Goal: Task Accomplishment & Management: Manage account settings

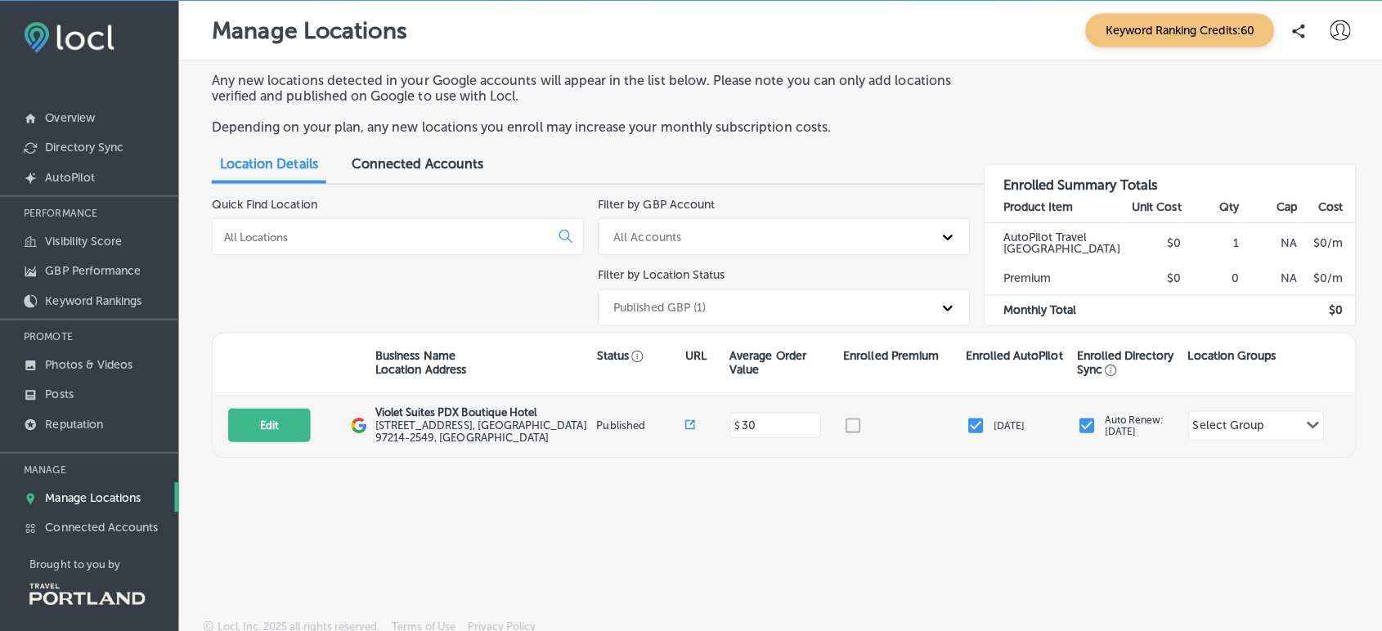
click at [379, 414] on p "Violet Suites PDX Boutique Hotel" at bounding box center [483, 413] width 216 height 12
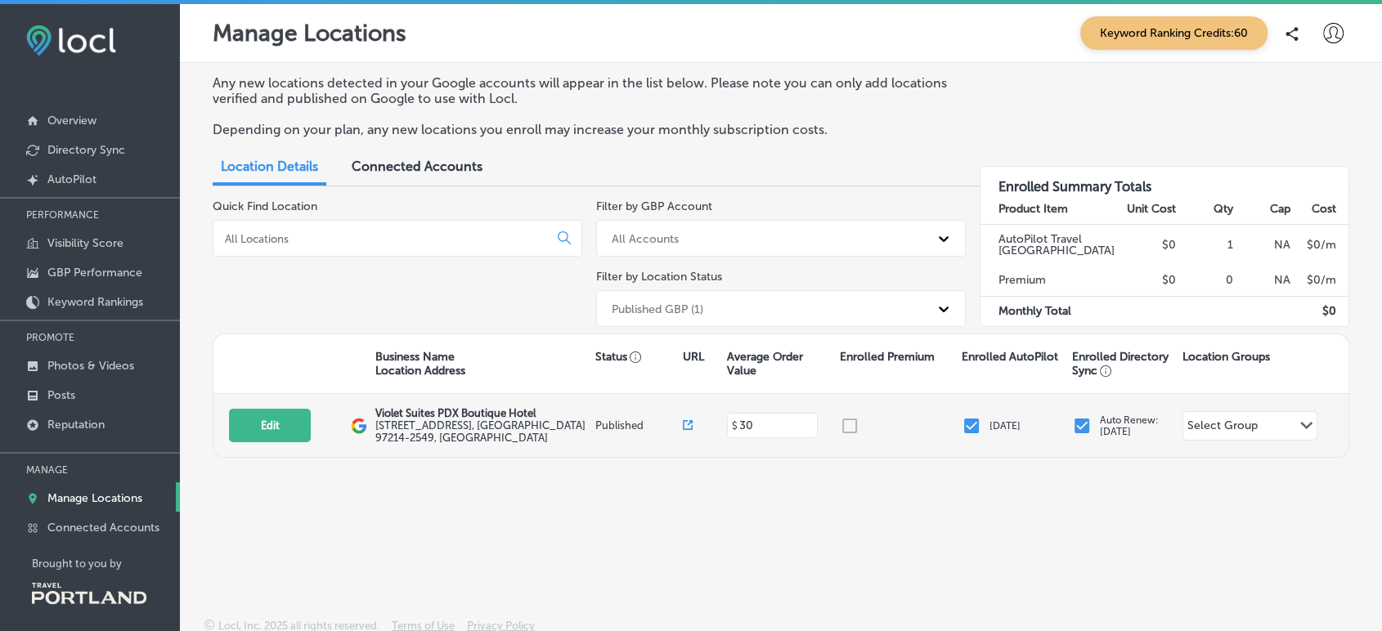
click at [396, 437] on label "[STREET_ADDRESS]" at bounding box center [483, 432] width 216 height 25
drag, startPoint x: 375, startPoint y: 415, endPoint x: 407, endPoint y: 459, distance: 54.0
click at [407, 457] on div "Edit This location is not published yet. Violet Suites [GEOGRAPHIC_DATA] [STREE…" at bounding box center [780, 425] width 1135 height 63
copy div "Violet Suites [GEOGRAPHIC_DATA] [STREET_ADDRESS]"
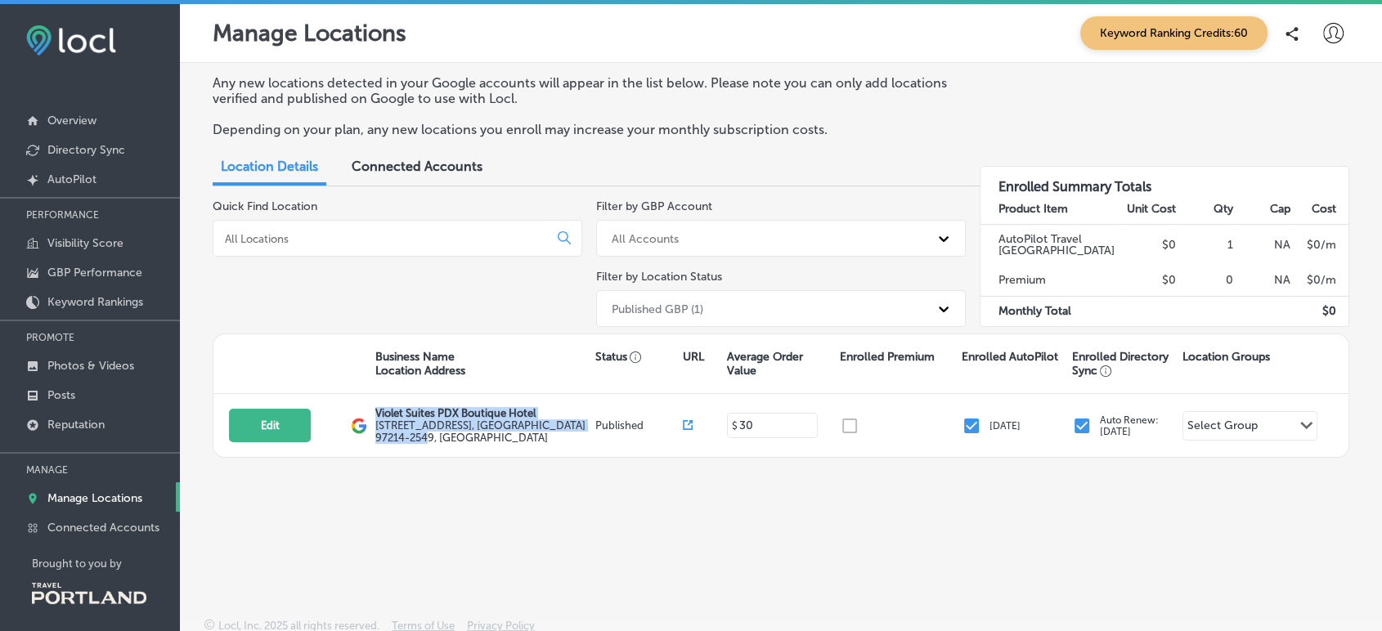
click at [438, 546] on div "Manage Locations Keyword Ranking Credits: 60 Any new locations detected in your…" at bounding box center [781, 322] width 1202 height 636
click at [136, 120] on link "Overview" at bounding box center [90, 119] width 180 height 29
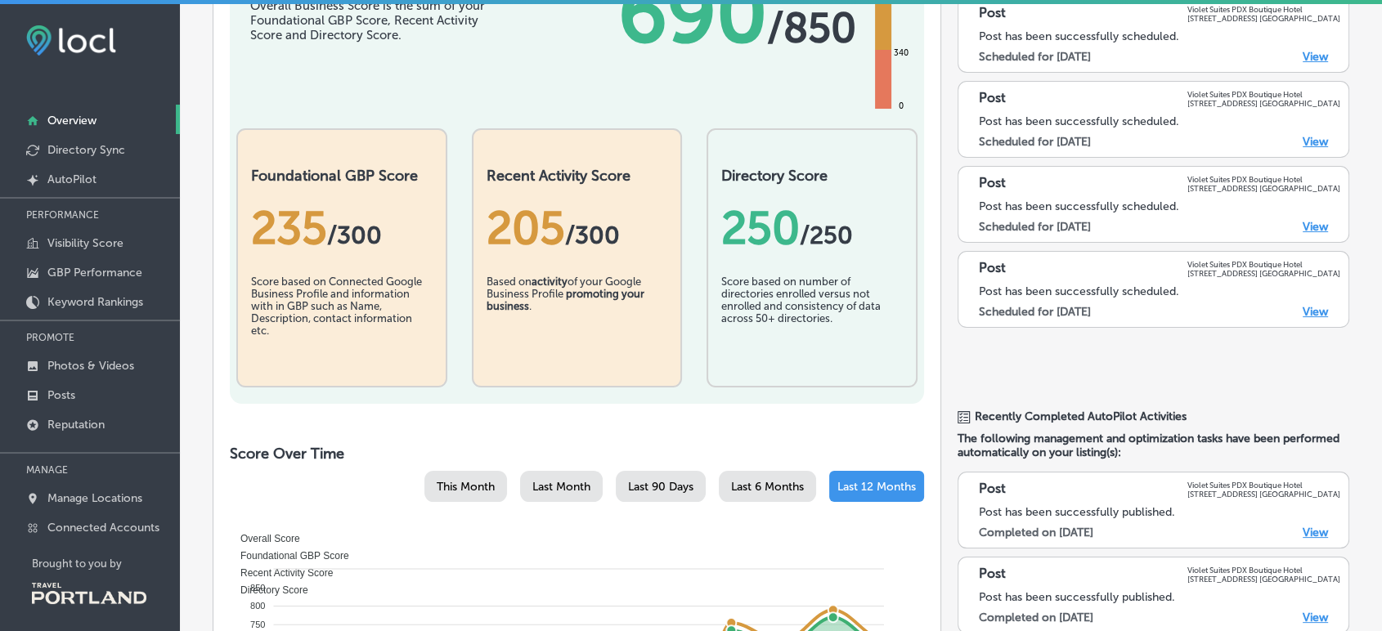
scroll to position [204, 0]
click at [81, 365] on p "Photos & Videos" at bounding box center [90, 366] width 87 height 14
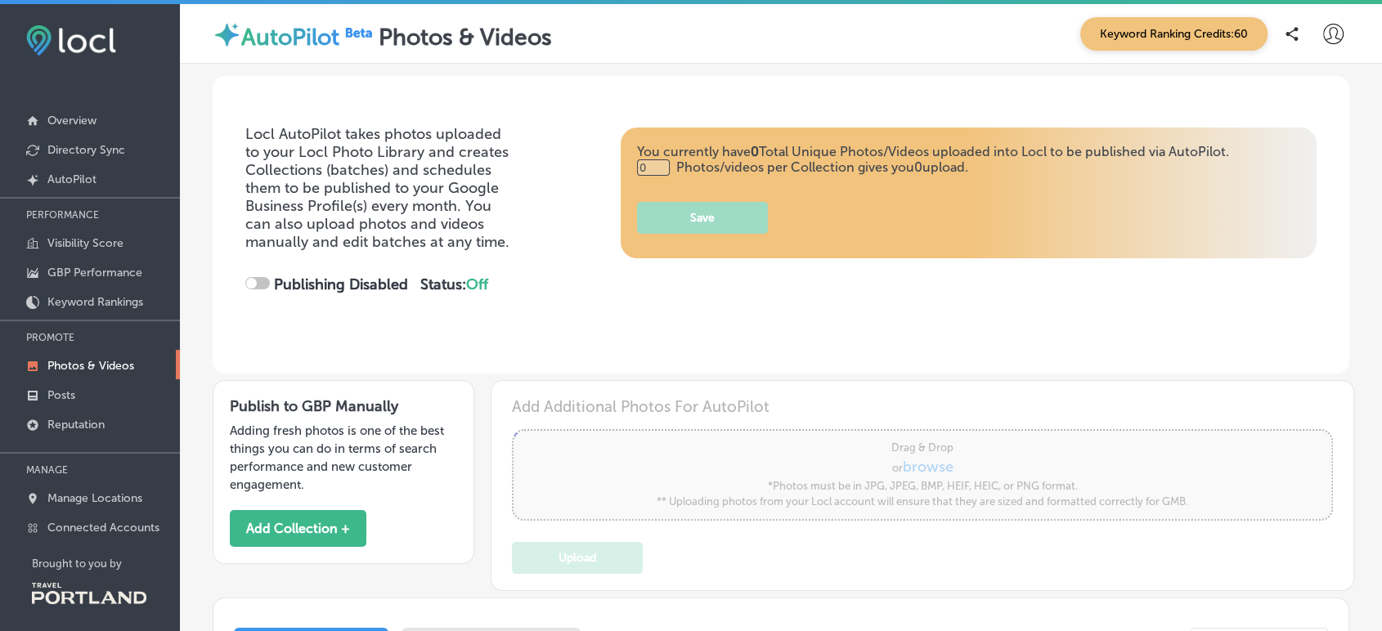
type input "5"
checkbox input "true"
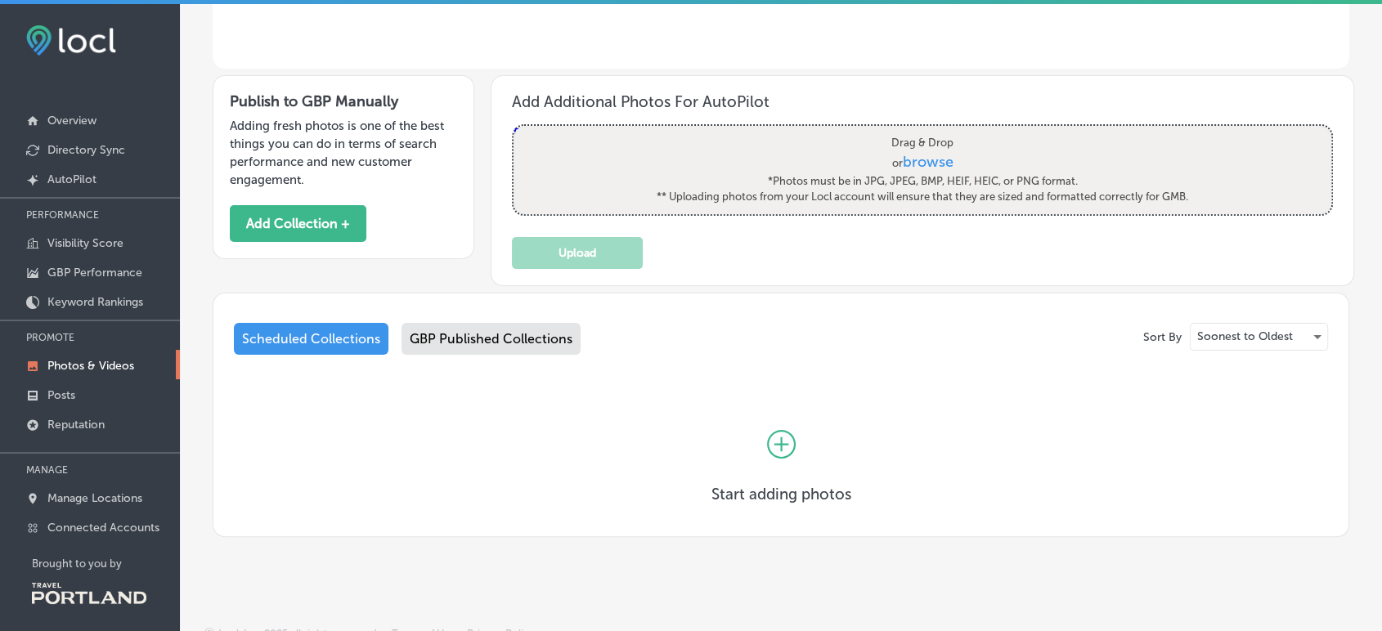
scroll to position [303, 0]
click at [488, 332] on div "GBP Published Collections" at bounding box center [491, 341] width 179 height 32
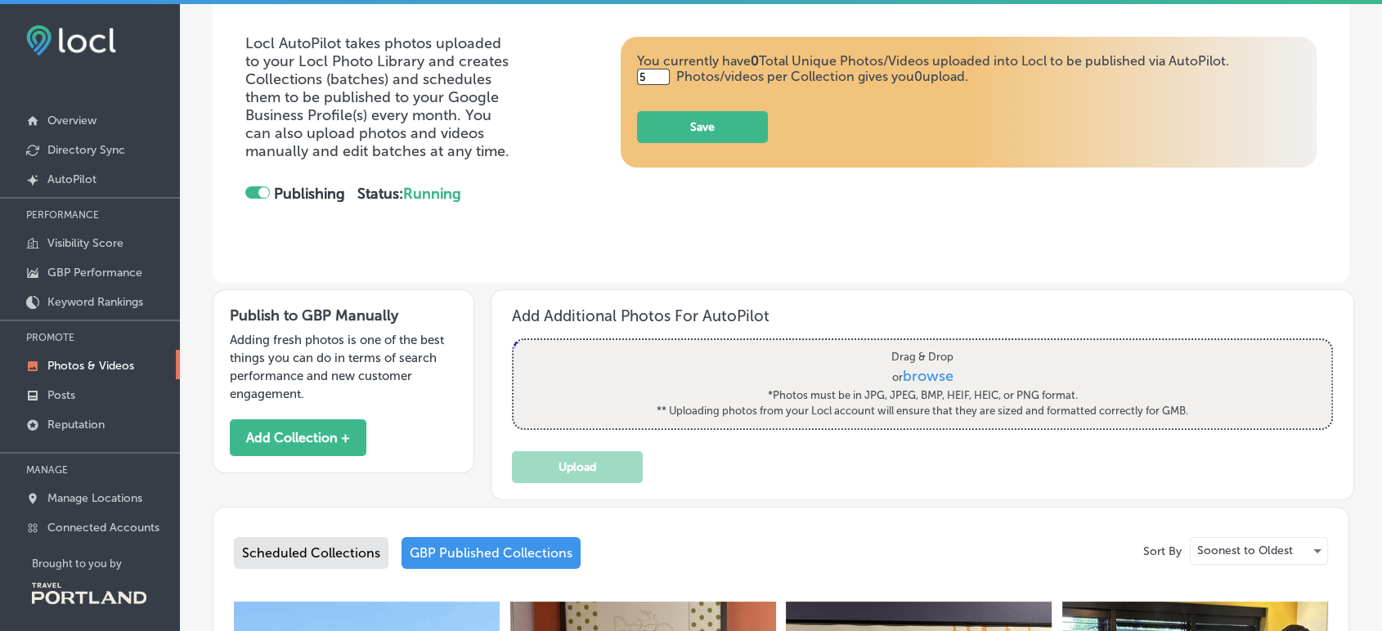
scroll to position [59, 0]
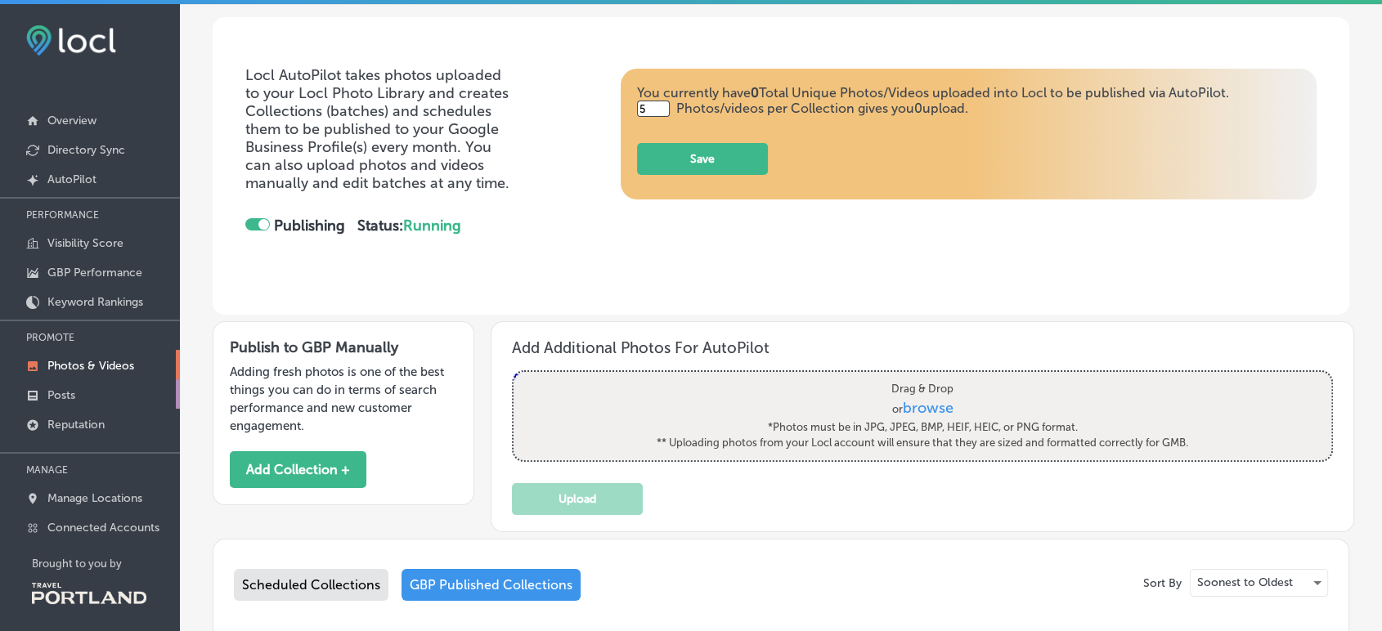
click at [72, 400] on p "Posts" at bounding box center [61, 396] width 28 height 14
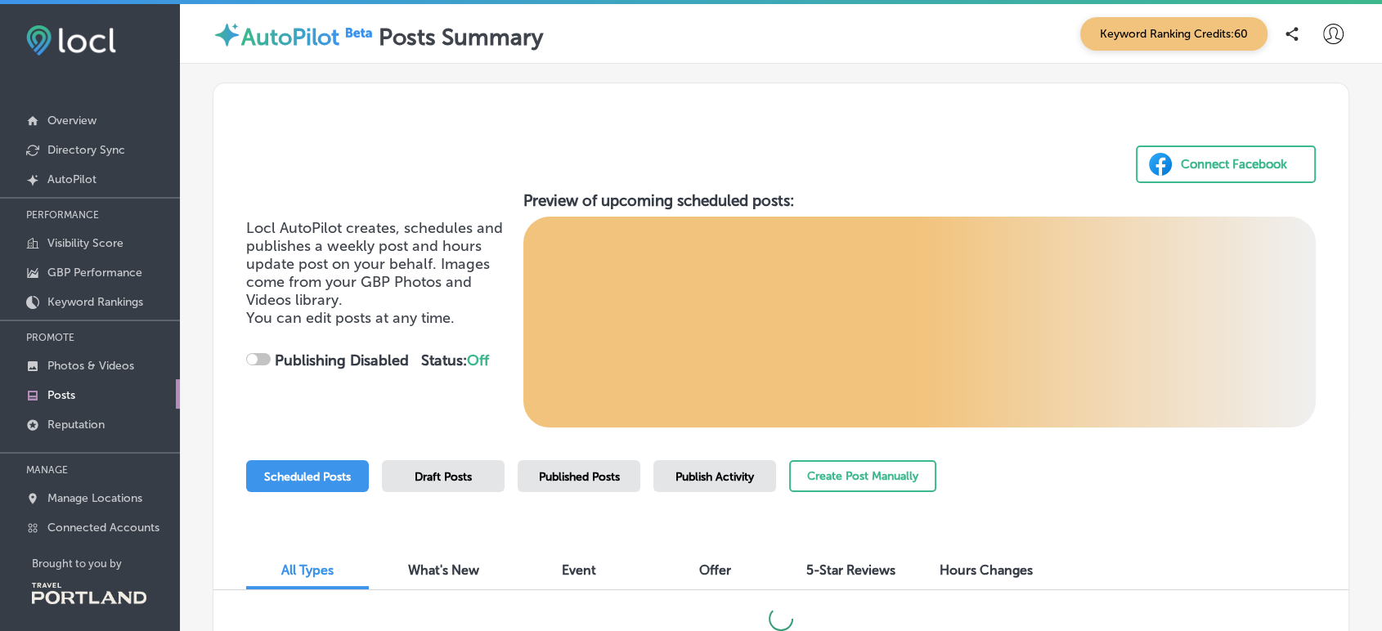
checkbox input "true"
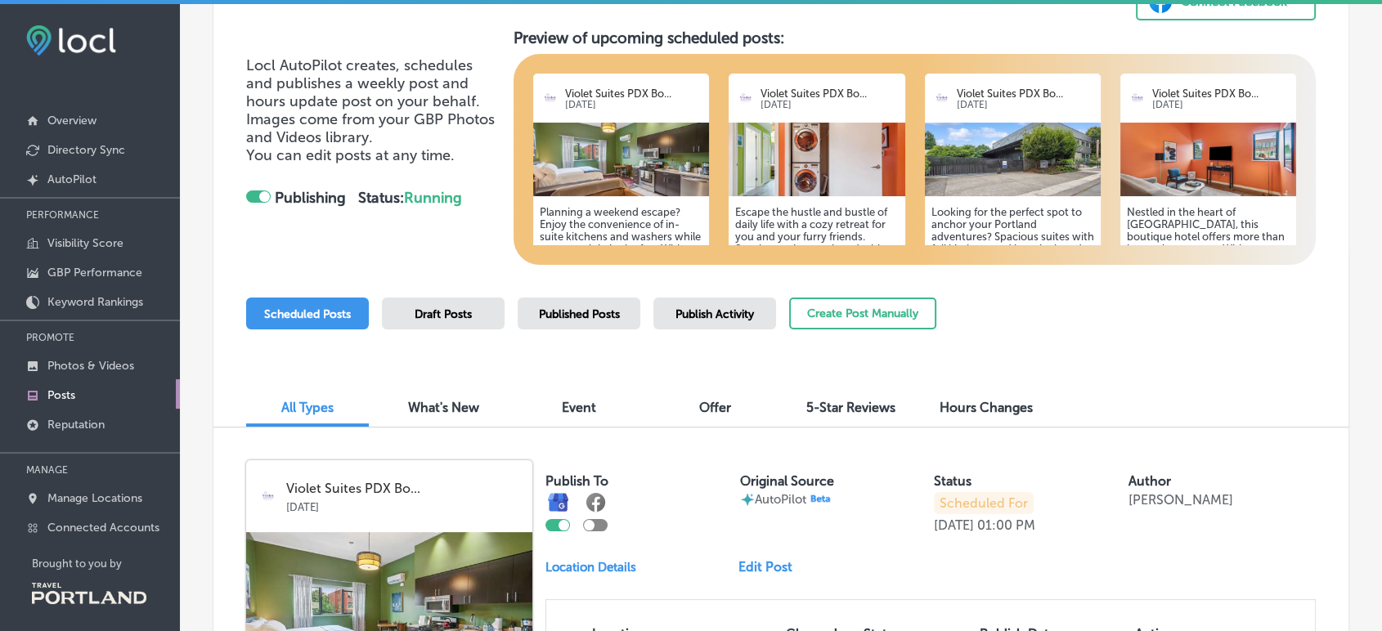
scroll to position [161, 0]
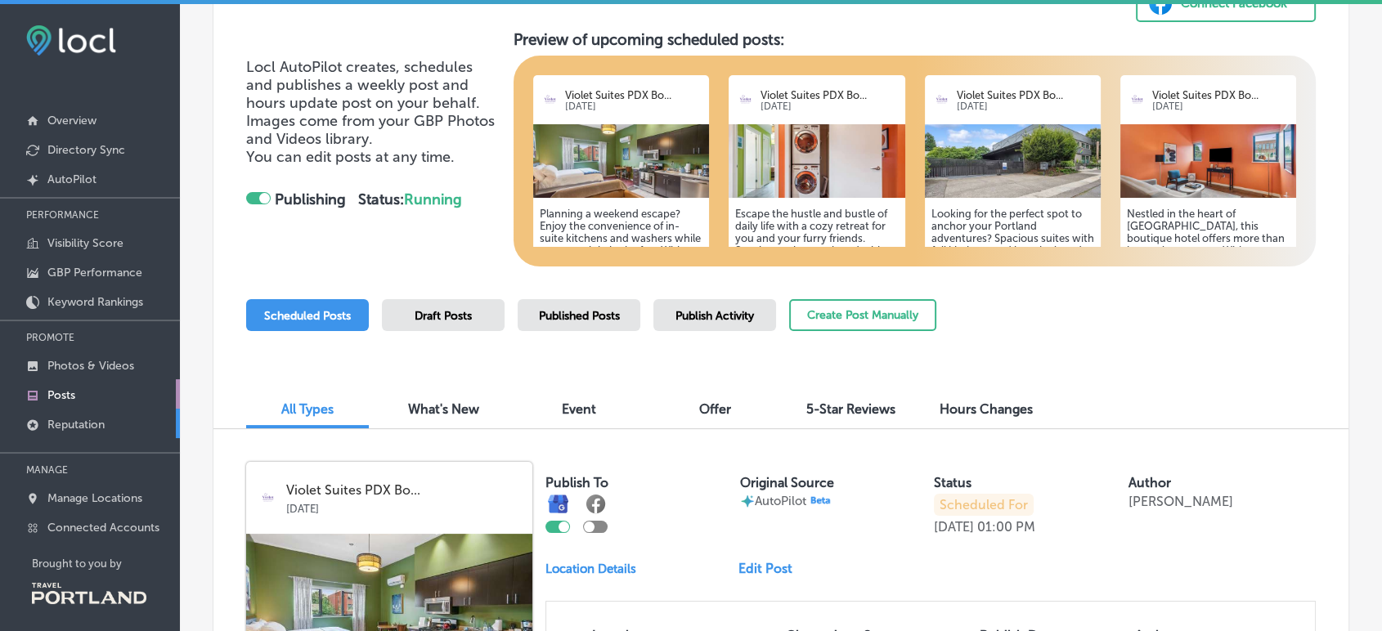
click at [110, 425] on link "Reputation" at bounding box center [90, 423] width 180 height 29
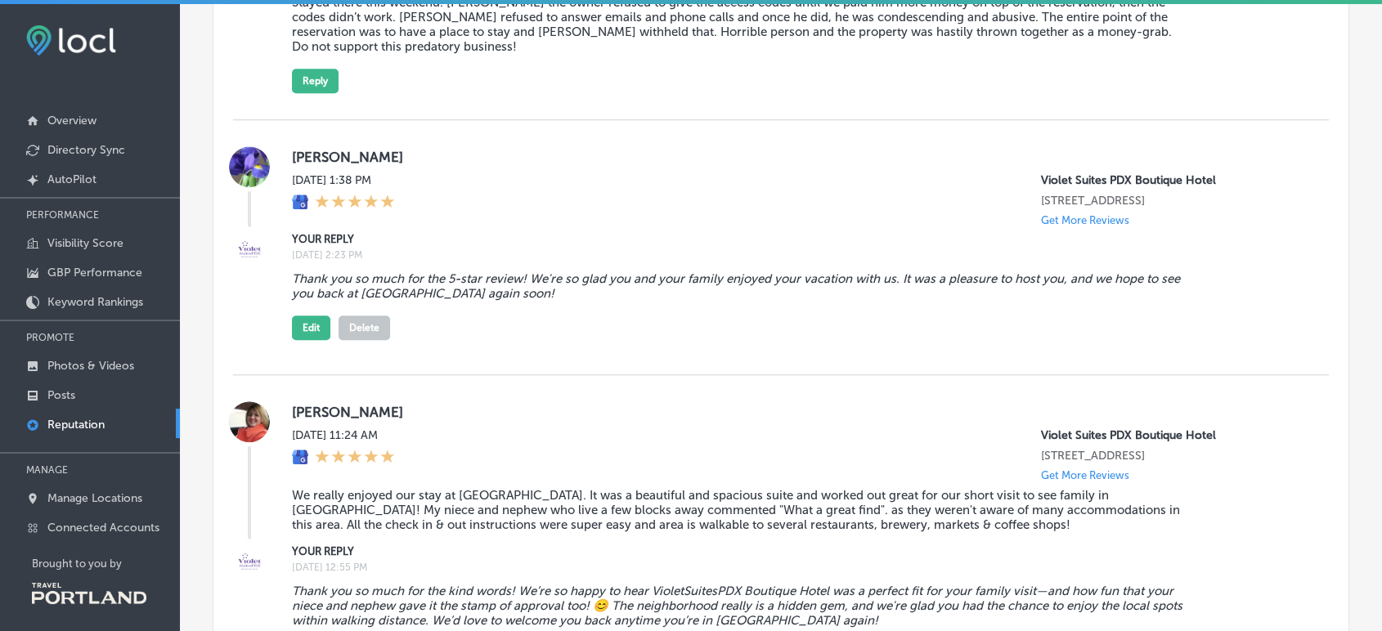
scroll to position [1396, 0]
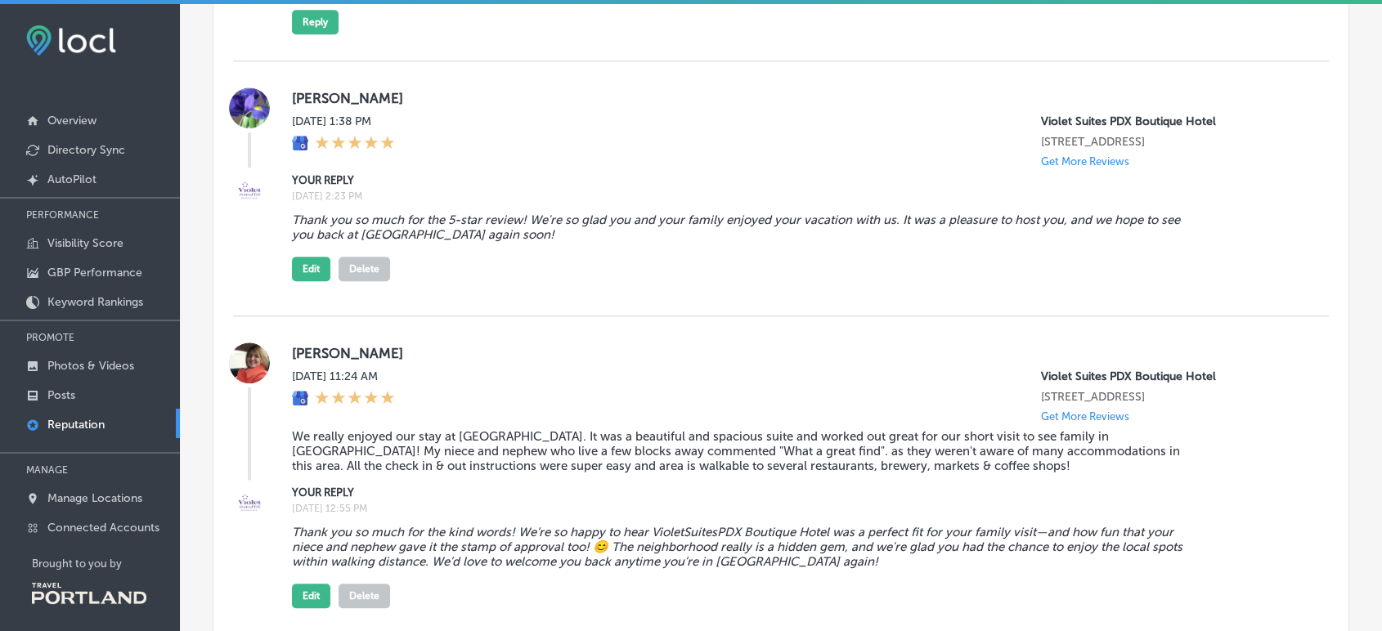
click at [1049, 155] on p "Get More Reviews" at bounding box center [1085, 161] width 88 height 12
click at [72, 500] on p "Manage Locations" at bounding box center [94, 499] width 95 height 14
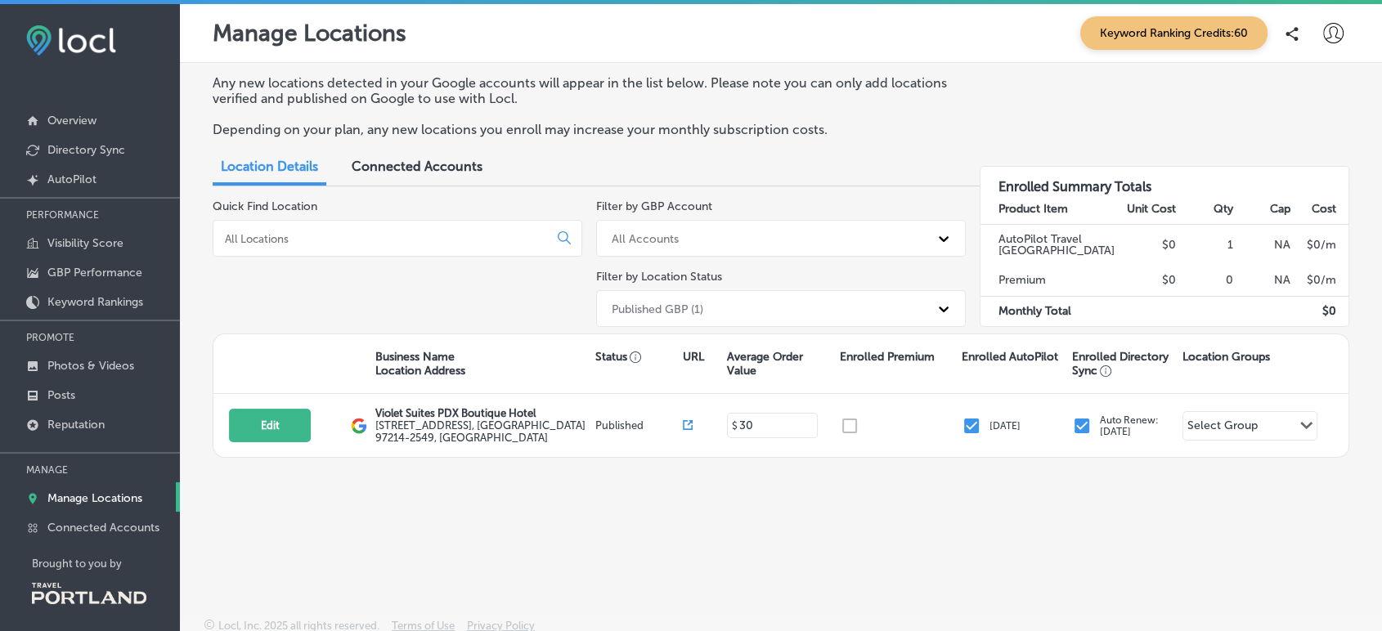
scroll to position [11, 0]
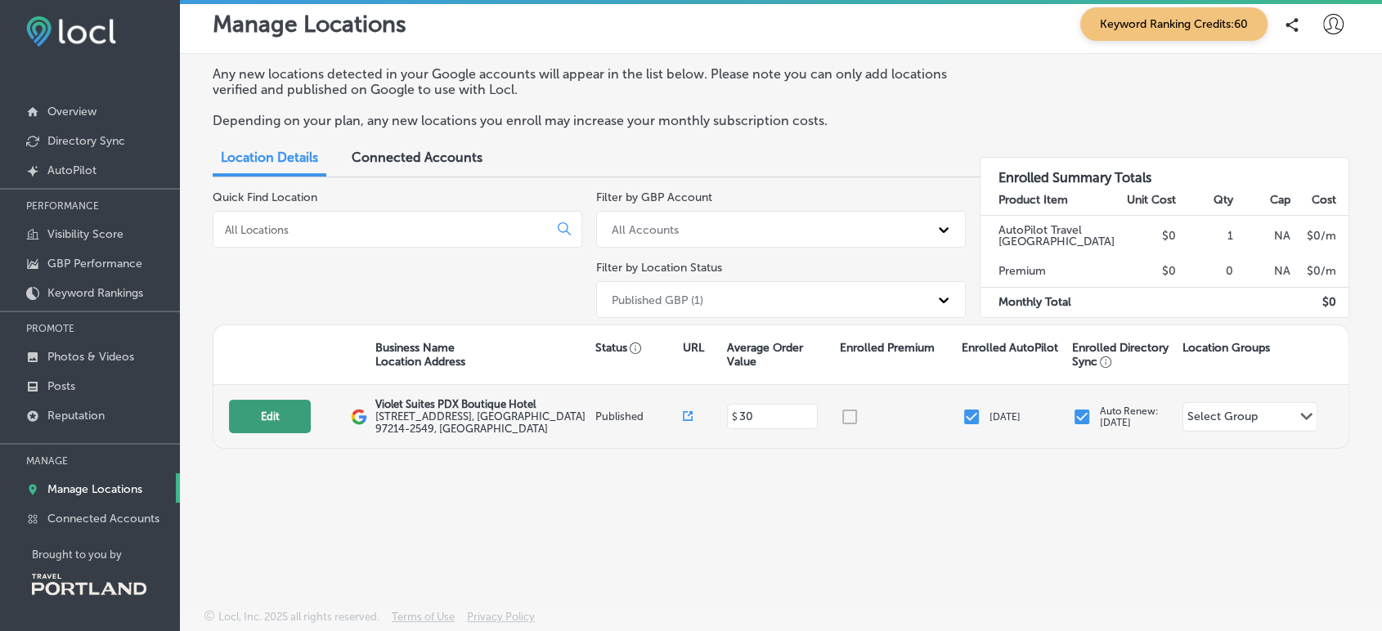
click at [275, 422] on button "Edit" at bounding box center [270, 417] width 82 height 34
select select "US"
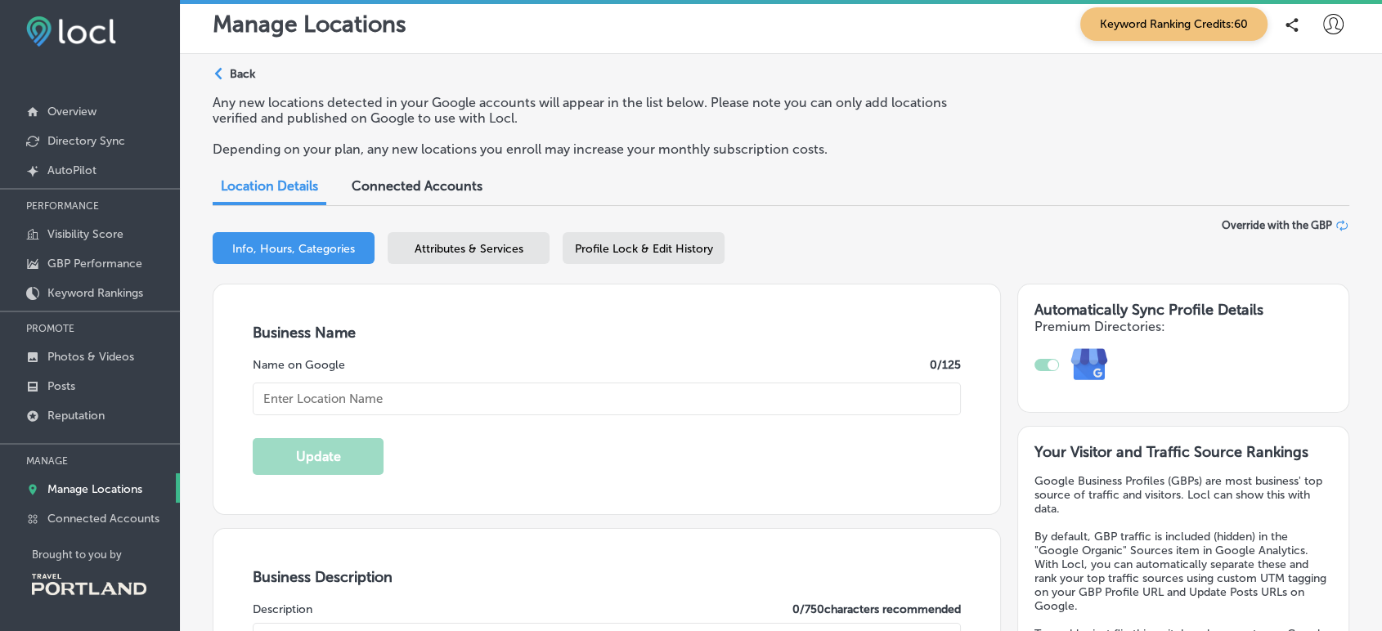
checkbox input "true"
type input "Violet Suites PDX Boutique Hotel"
type textarea "Welcome to Violet Suites PDX Boutique Hotel, where elegance meets comfort in a …"
type input "905 SE 14th Ave"
type input "Portland"
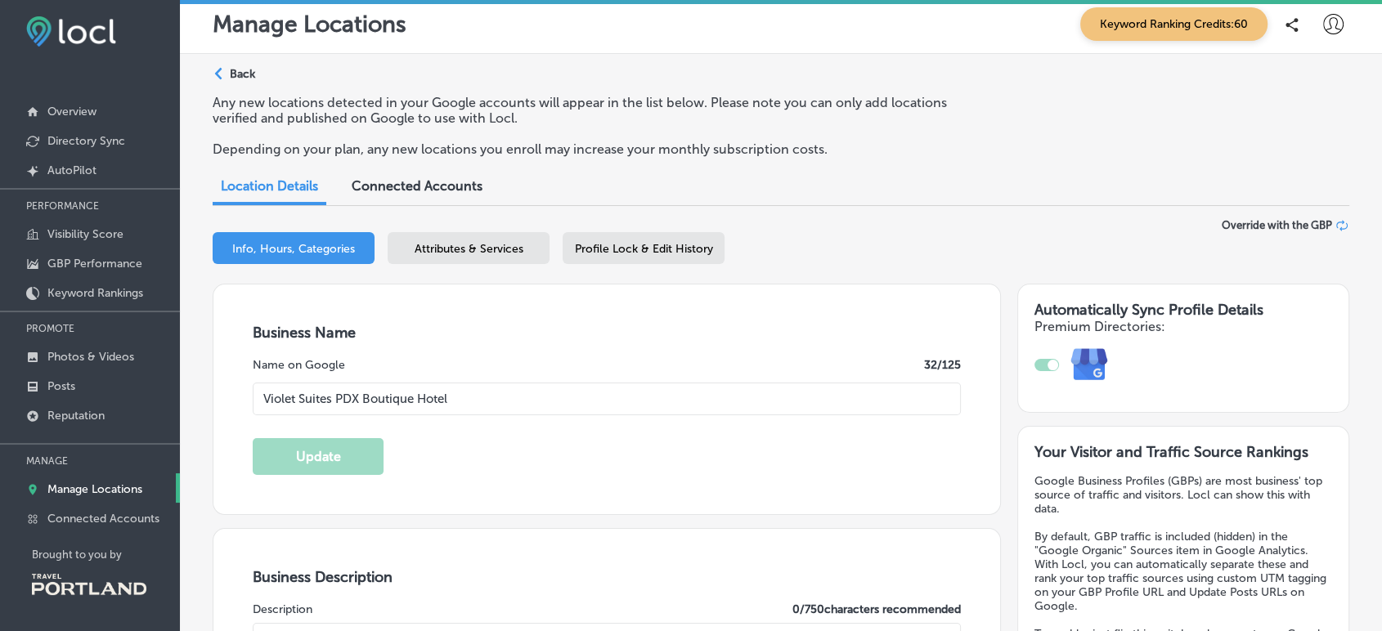
type input "97214-2549"
type input "US"
type input "https://www.violetsuitespdx.com/"
type input "30"
checkbox input "true"
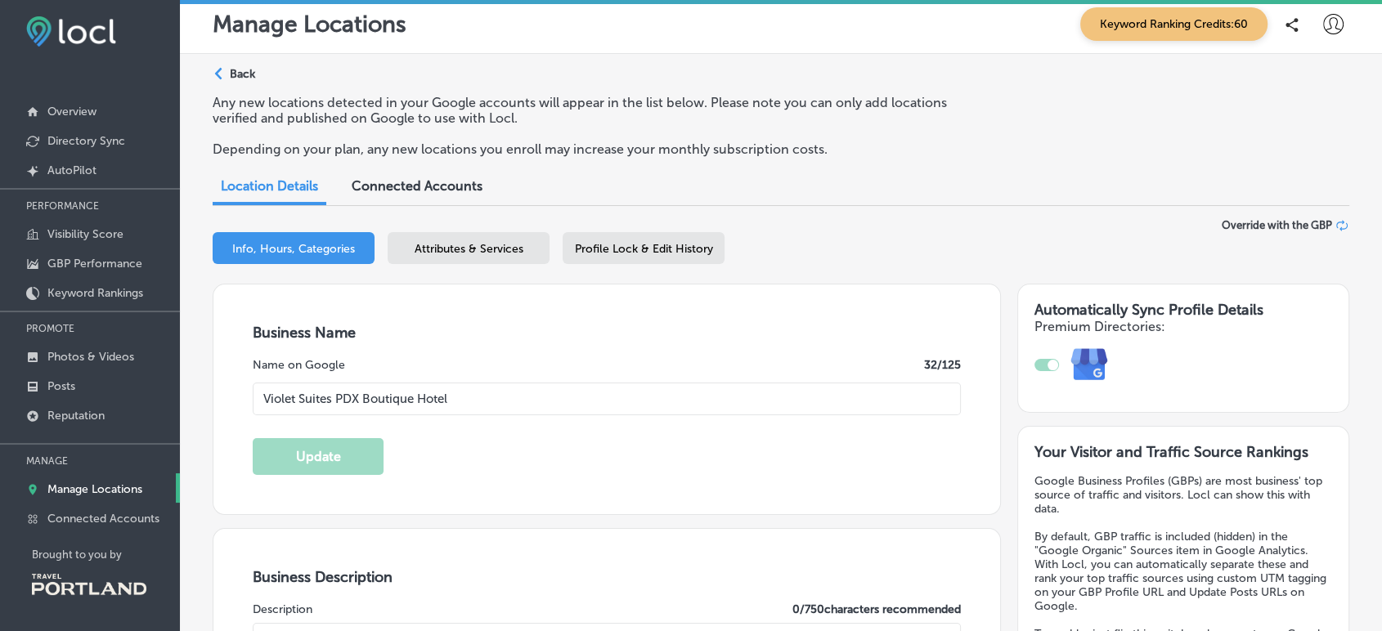
type input "reservations@violetsuitespdx.com"
type input "https://www.instagram.com/violetsuitespdx/"
type textarea "Your Boutique Hotel Suites in SE Portland Welcome to VioletSuitesPDX Boutique H…"
type input "+1 503 662 8255"
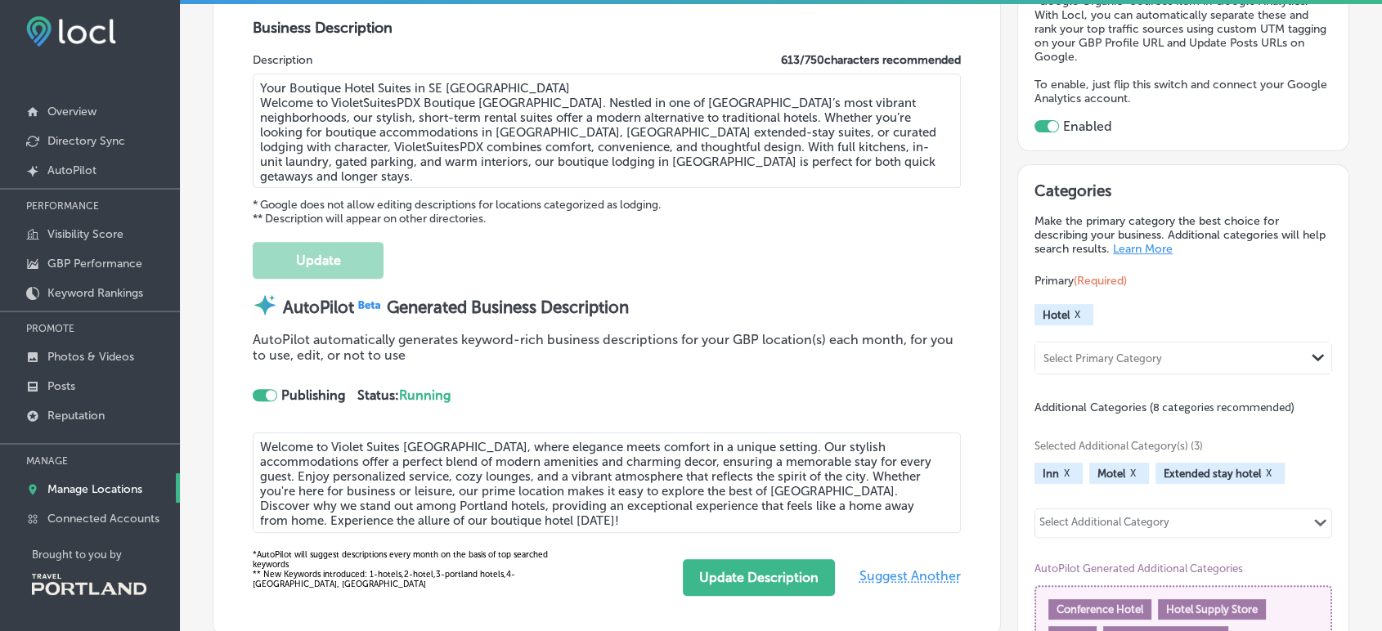
scroll to position [606, 0]
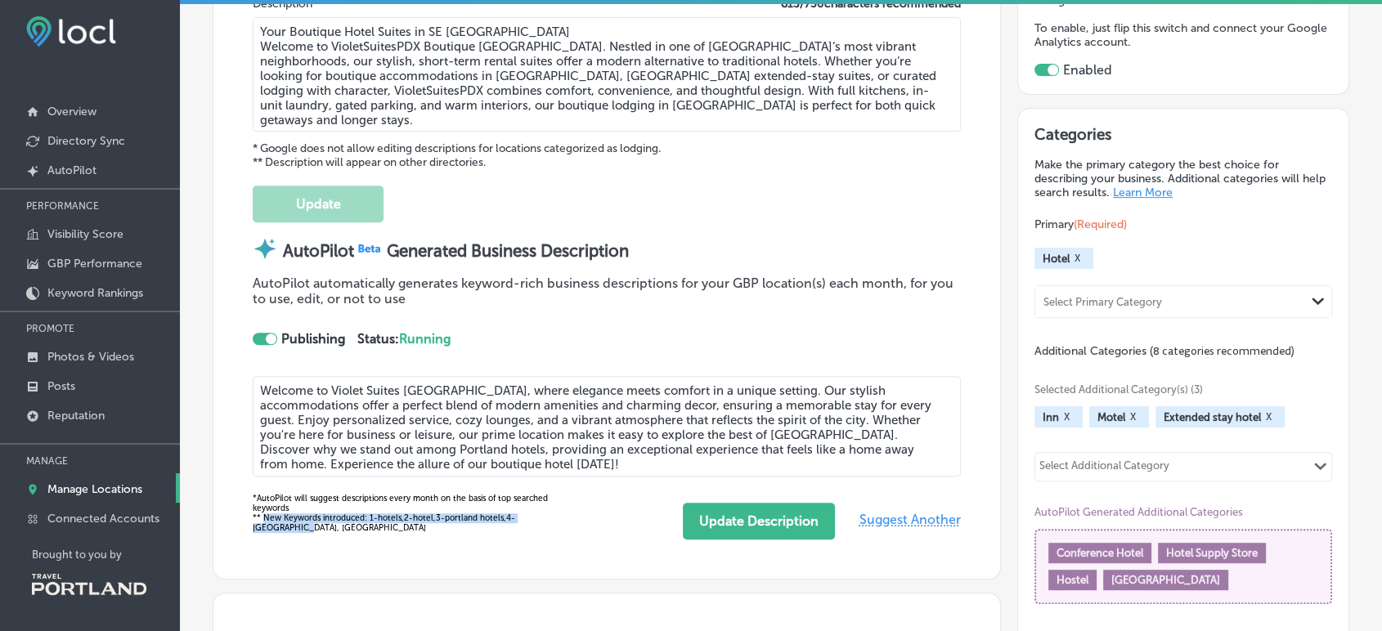
drag, startPoint x: 262, startPoint y: 520, endPoint x: 564, endPoint y: 524, distance: 301.9
click at [564, 524] on div "*AutoPilot will suggest descriptions every month on the basis of top searched k…" at bounding box center [416, 513] width 326 height 39
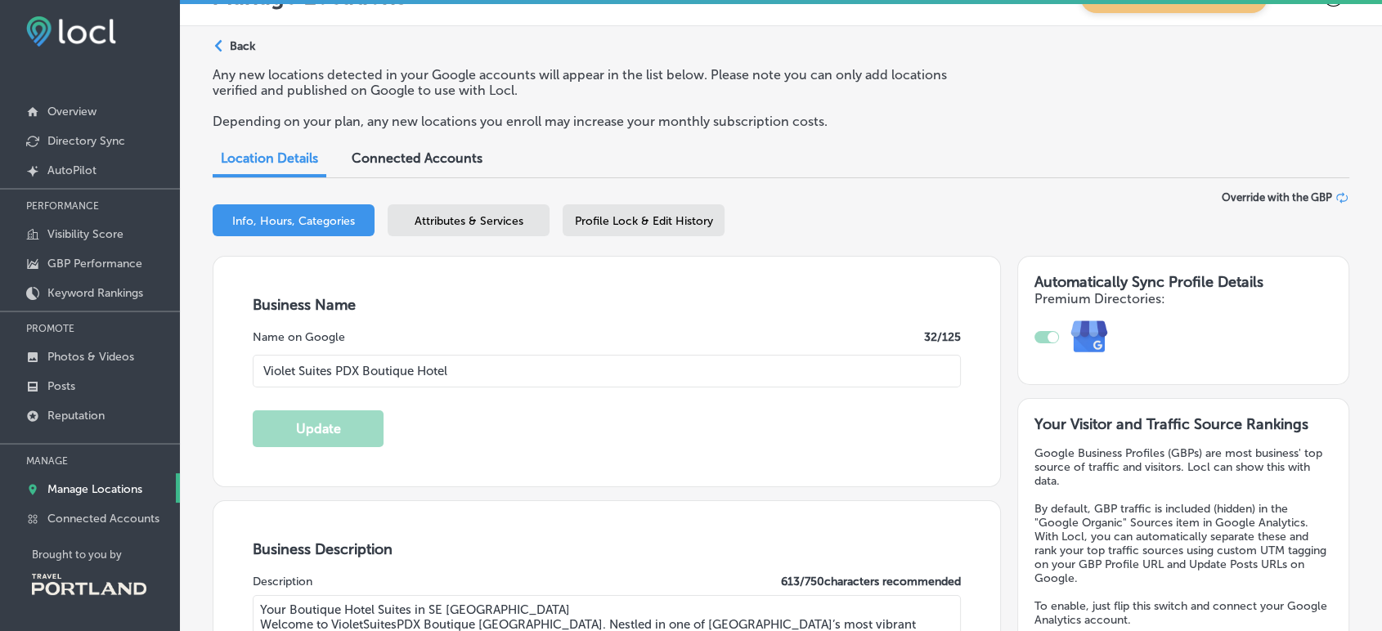
scroll to position [0, 0]
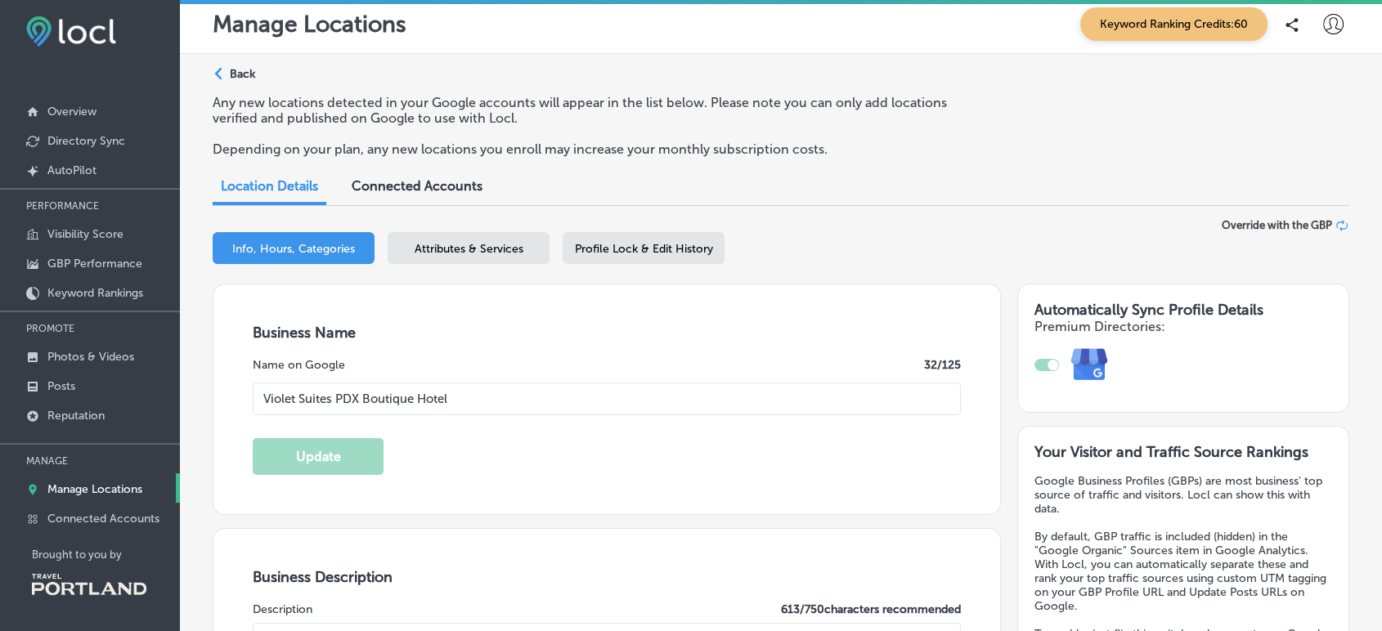
click at [469, 258] on div "Attributes & Services" at bounding box center [469, 248] width 162 height 32
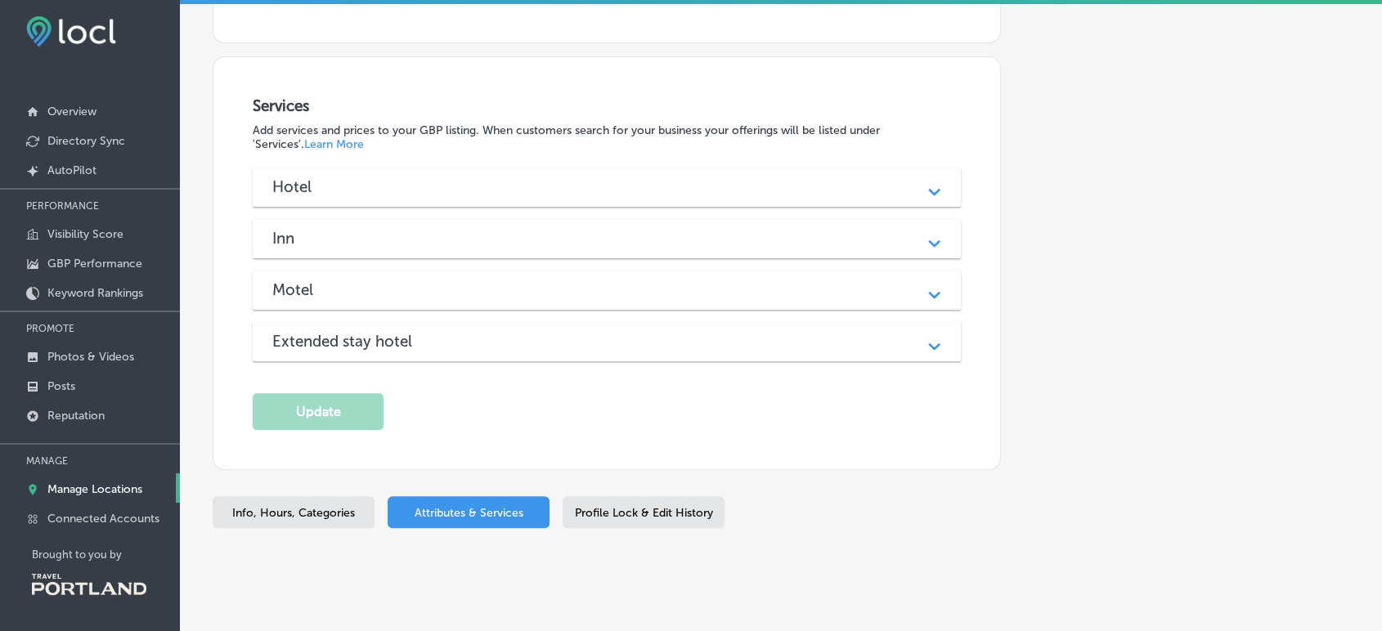
scroll to position [639, 0]
click at [924, 187] on div "Path Created with Sketch." at bounding box center [934, 186] width 20 height 20
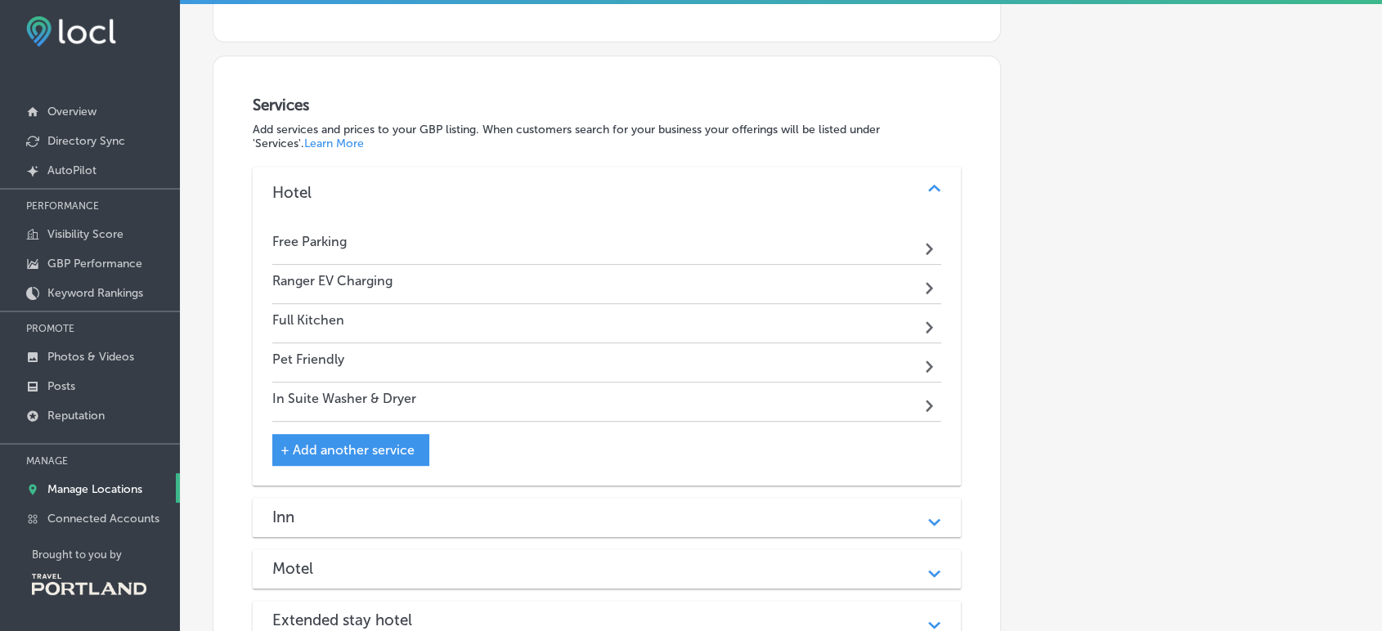
scroll to position [722, 0]
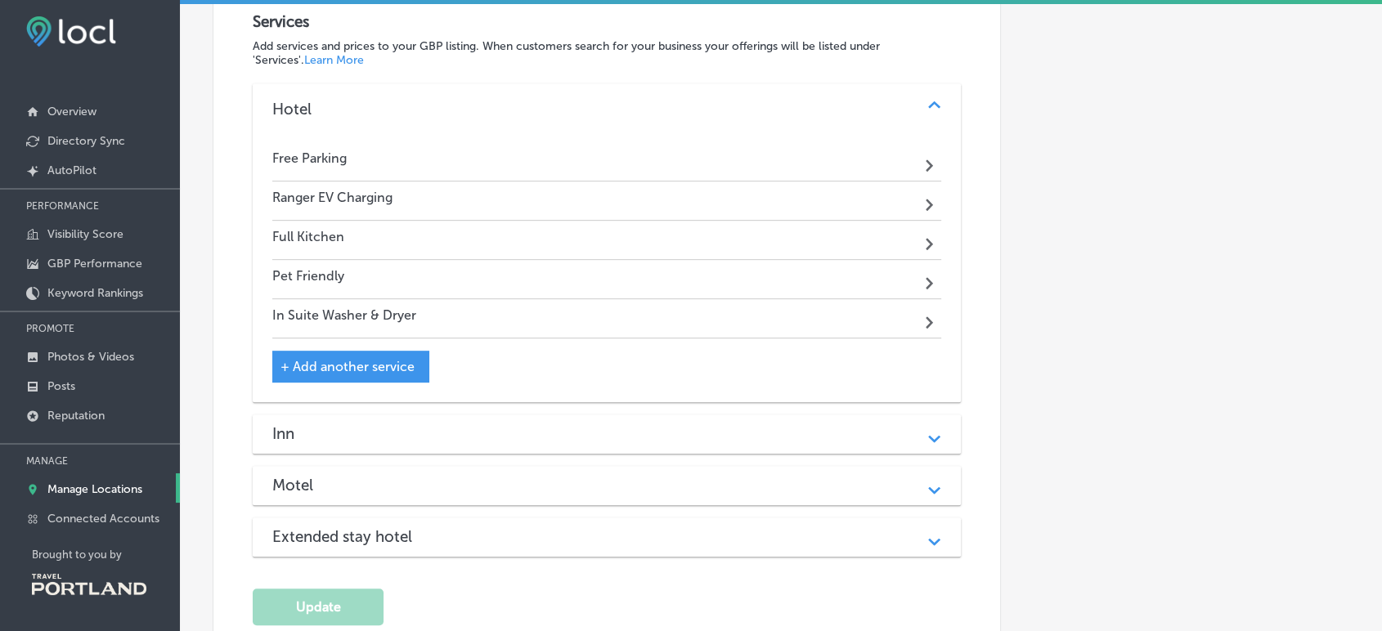
click at [931, 435] on div "Path Created with Sketch." at bounding box center [934, 434] width 20 height 20
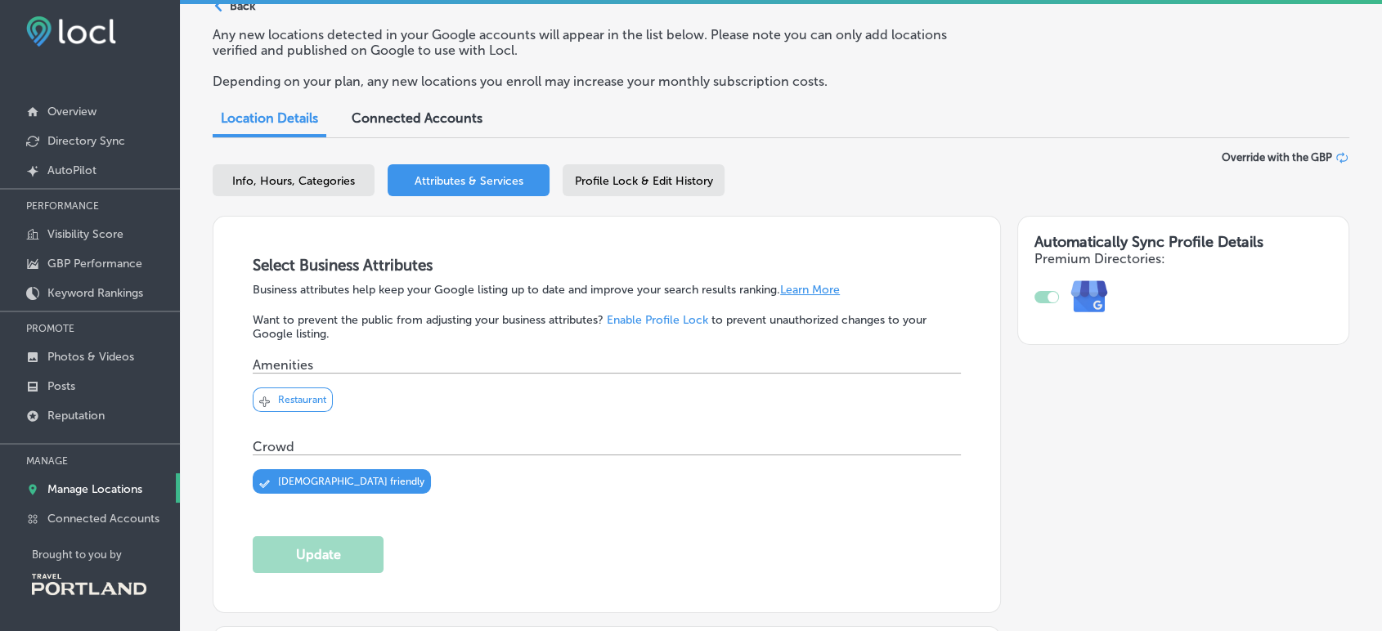
scroll to position [0, 0]
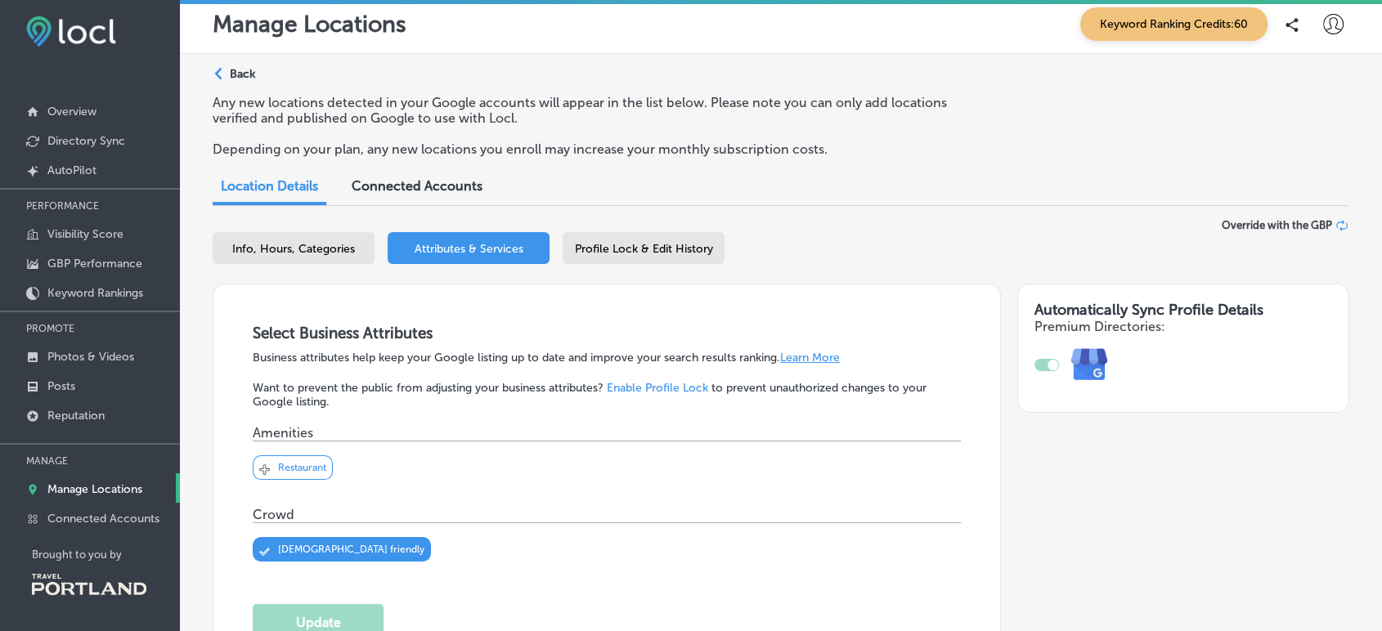
click at [615, 261] on div "Profile Lock & Edit History" at bounding box center [644, 248] width 162 height 32
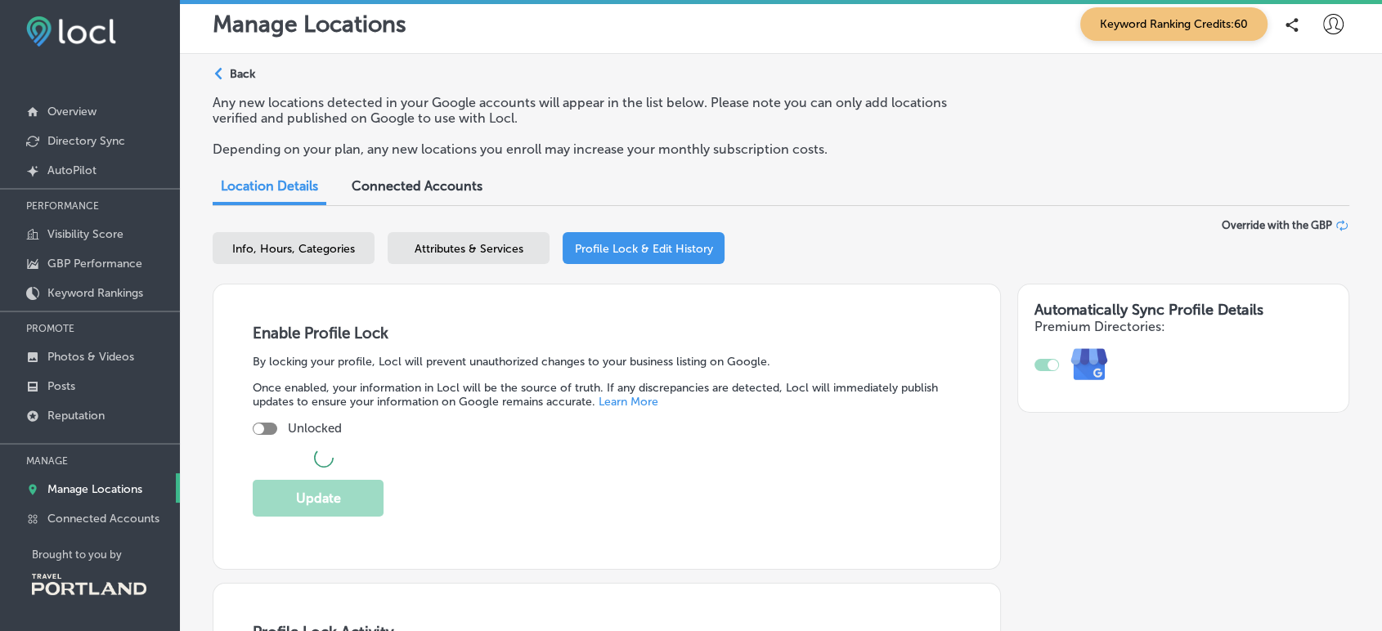
checkbox input "true"
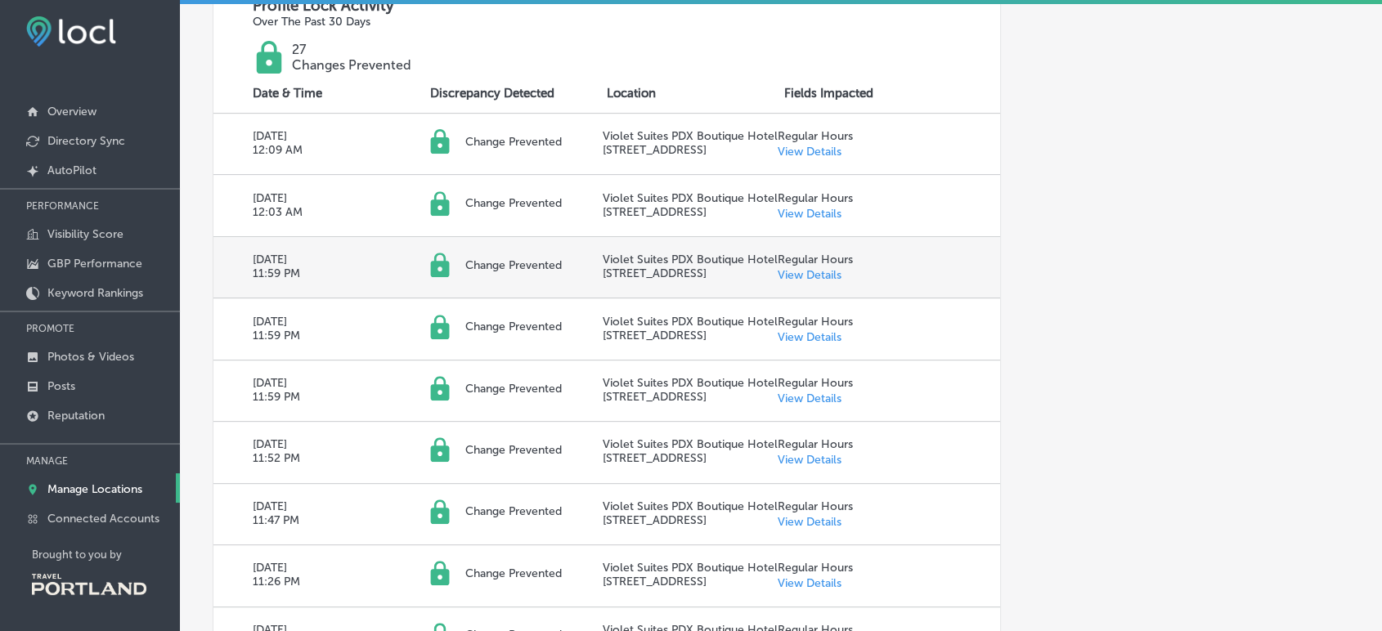
scroll to position [624, 0]
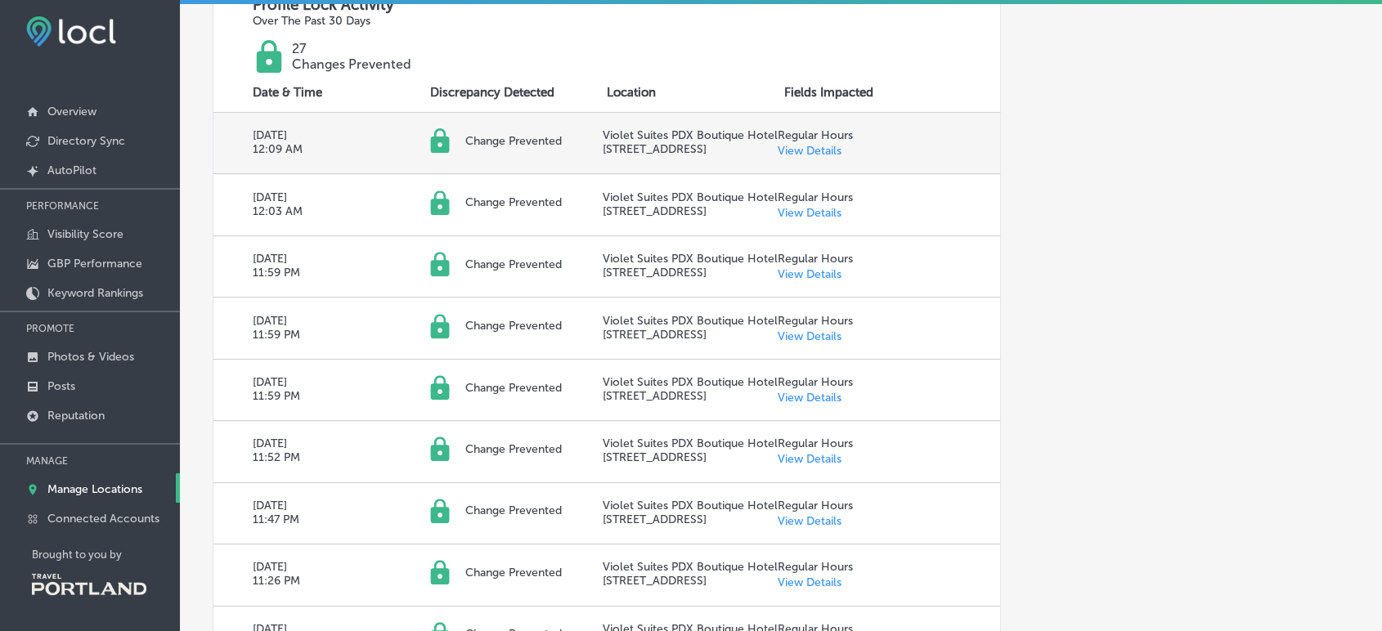
click at [789, 149] on link "View Details" at bounding box center [810, 151] width 64 height 14
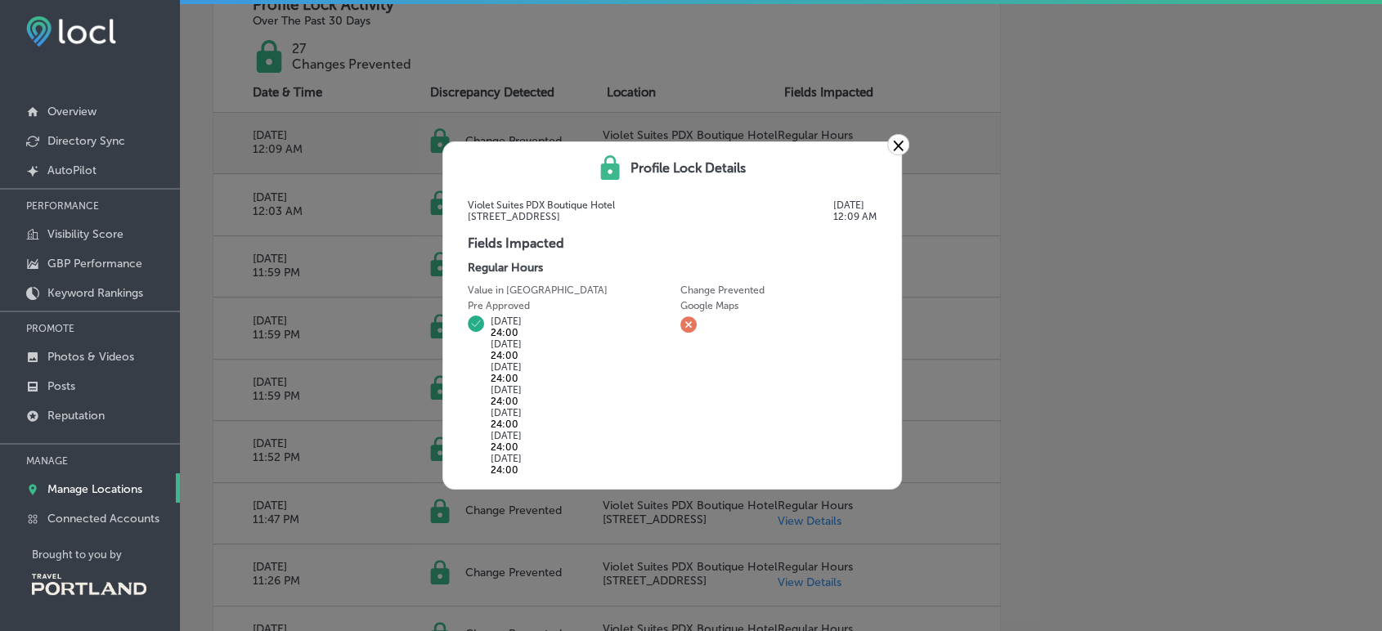
scroll to position [626, 0]
click at [895, 142] on link "×" at bounding box center [899, 144] width 22 height 21
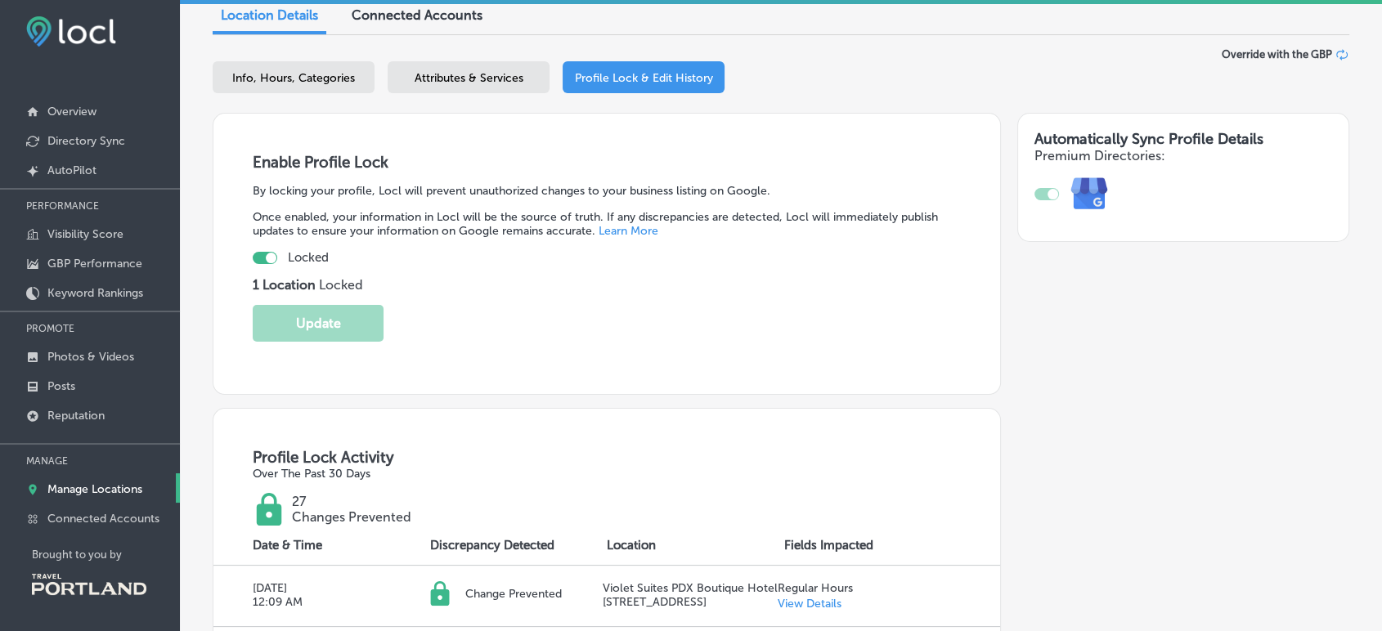
scroll to position [10, 0]
click at [97, 263] on p "GBP Performance" at bounding box center [94, 264] width 95 height 14
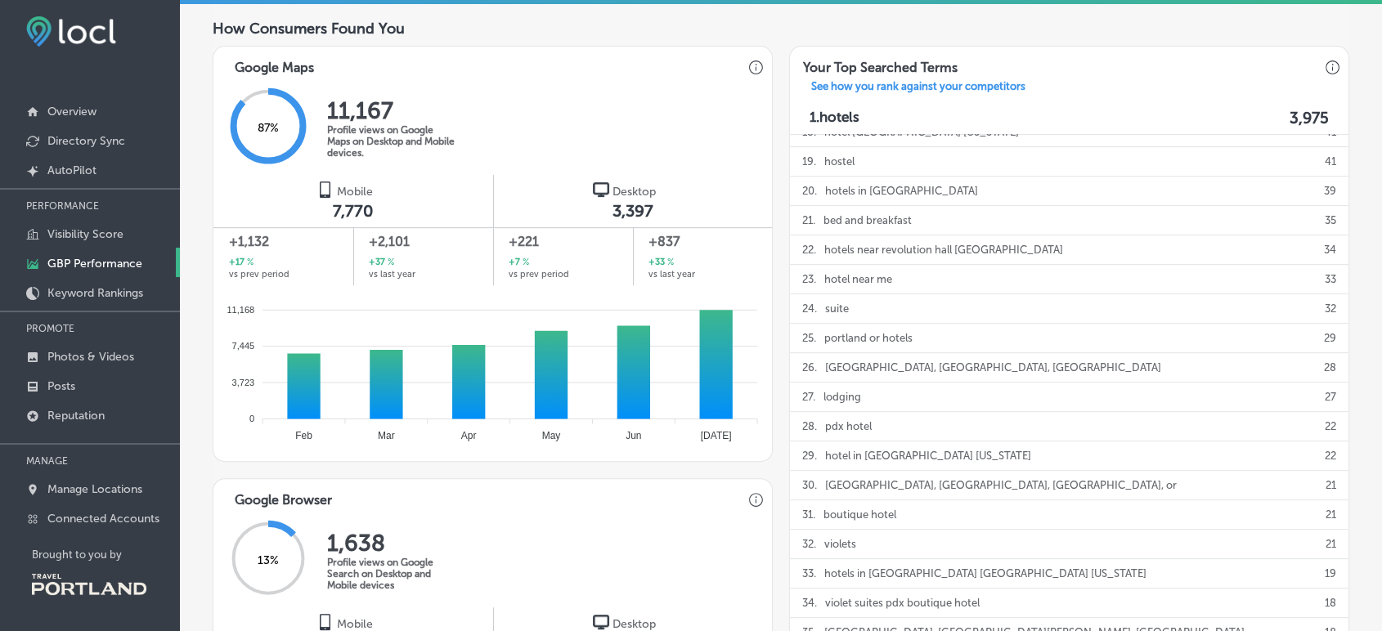
scroll to position [575, 0]
